Goal: Information Seeking & Learning: Learn about a topic

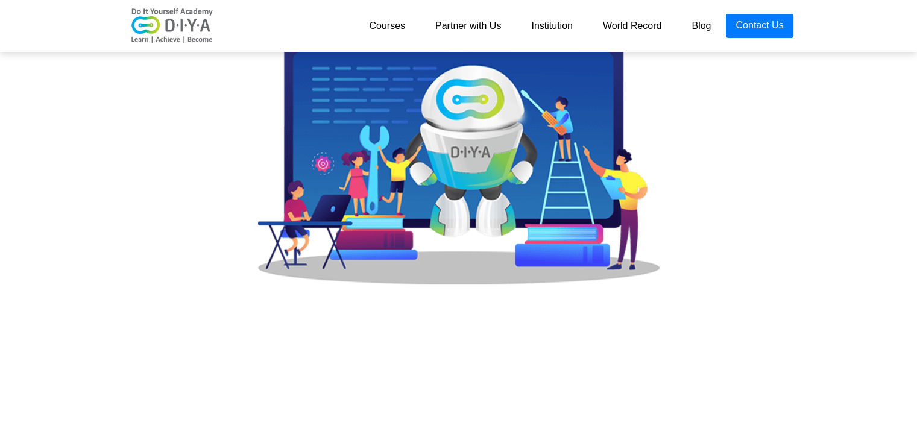
scroll to position [482, 0]
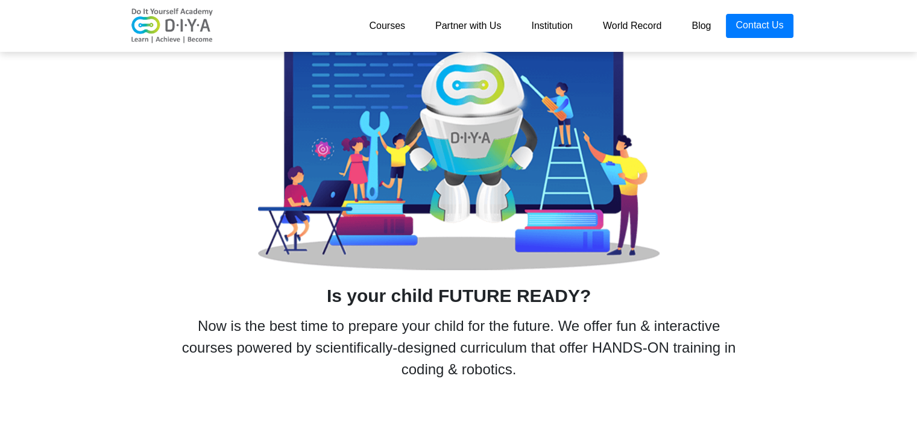
click at [388, 29] on link "Courses" at bounding box center [387, 26] width 66 height 24
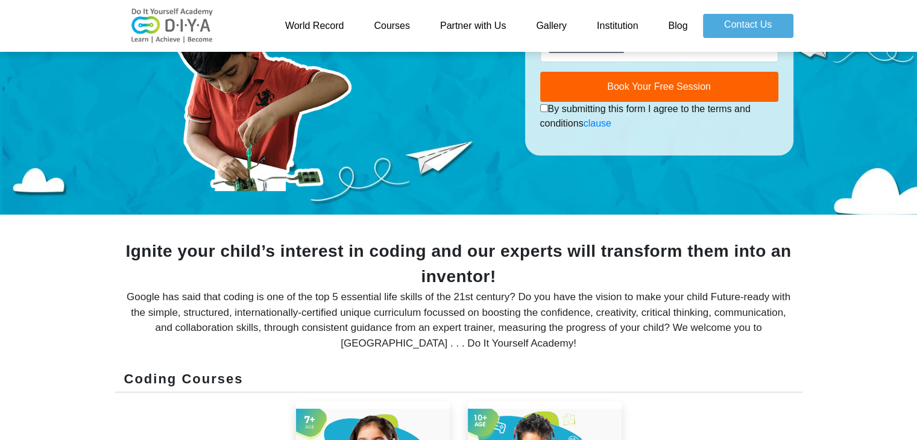
scroll to position [422, 0]
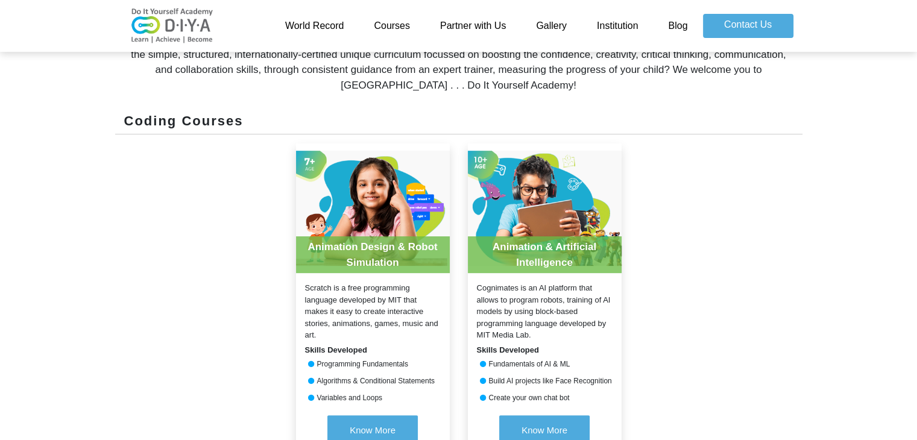
click at [347, 364] on div "Programming Fundamentals" at bounding box center [373, 364] width 154 height 11
click at [360, 379] on div "Algorithms & Conditional Statements" at bounding box center [373, 380] width 154 height 11
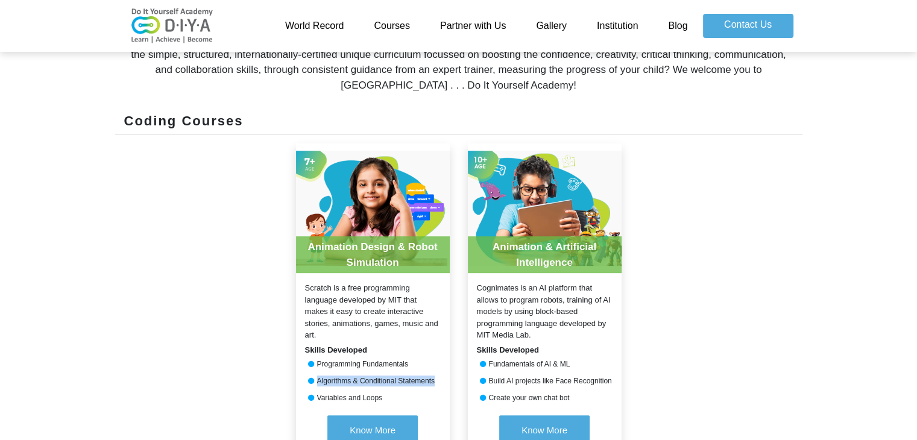
click at [360, 379] on div "Algorithms & Conditional Statements" at bounding box center [373, 380] width 154 height 11
click at [363, 396] on div "Variables and Loops" at bounding box center [373, 397] width 154 height 11
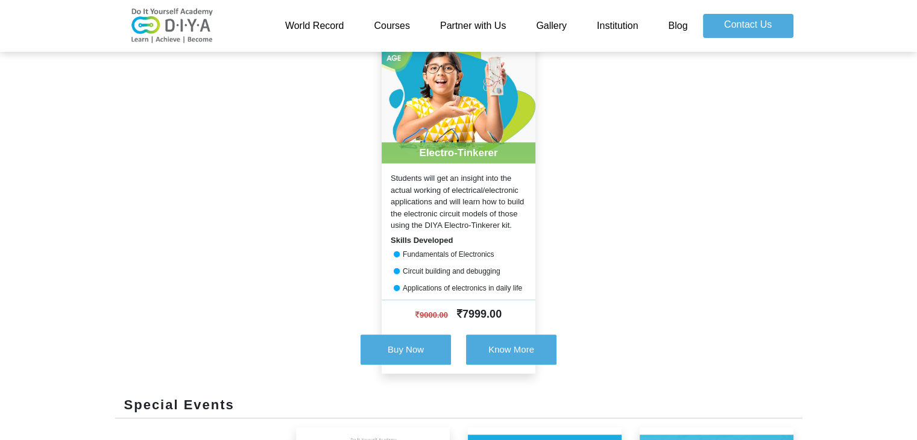
scroll to position [904, 0]
